Goal: Transaction & Acquisition: Purchase product/service

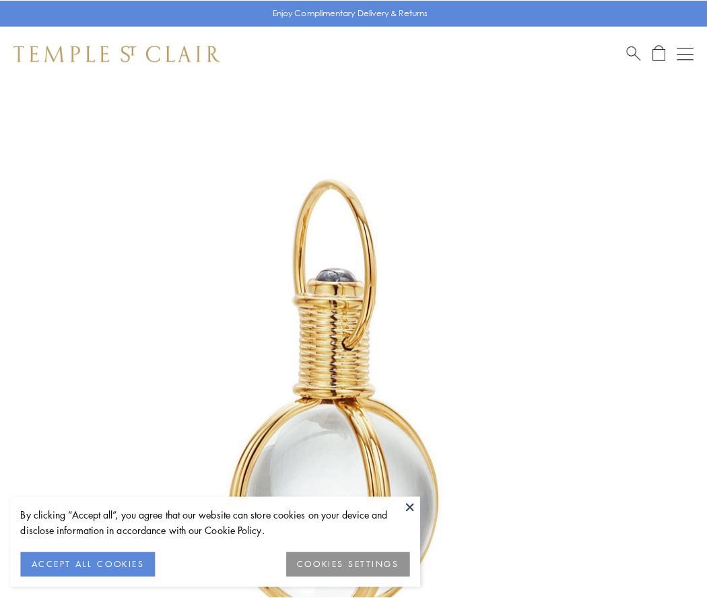
scroll to position [351, 0]
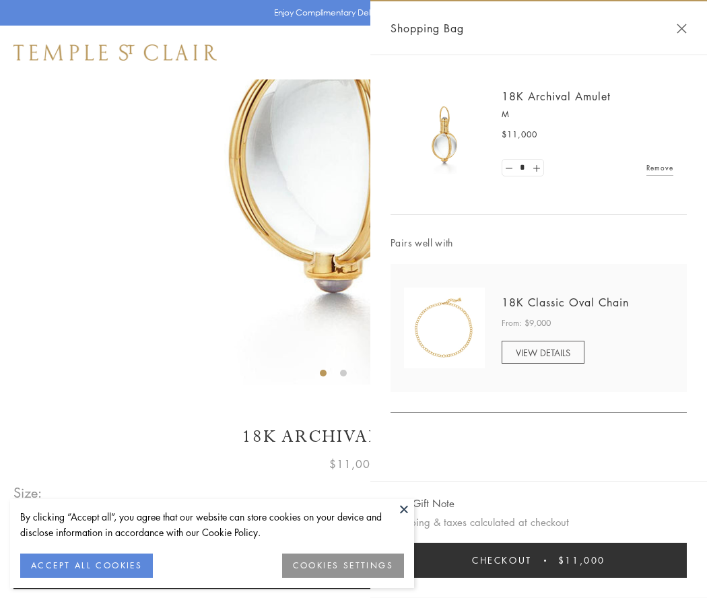
click at [538, 560] on button "Checkout $11,000" at bounding box center [538, 559] width 296 height 35
